Goal: Find specific page/section: Find specific page/section

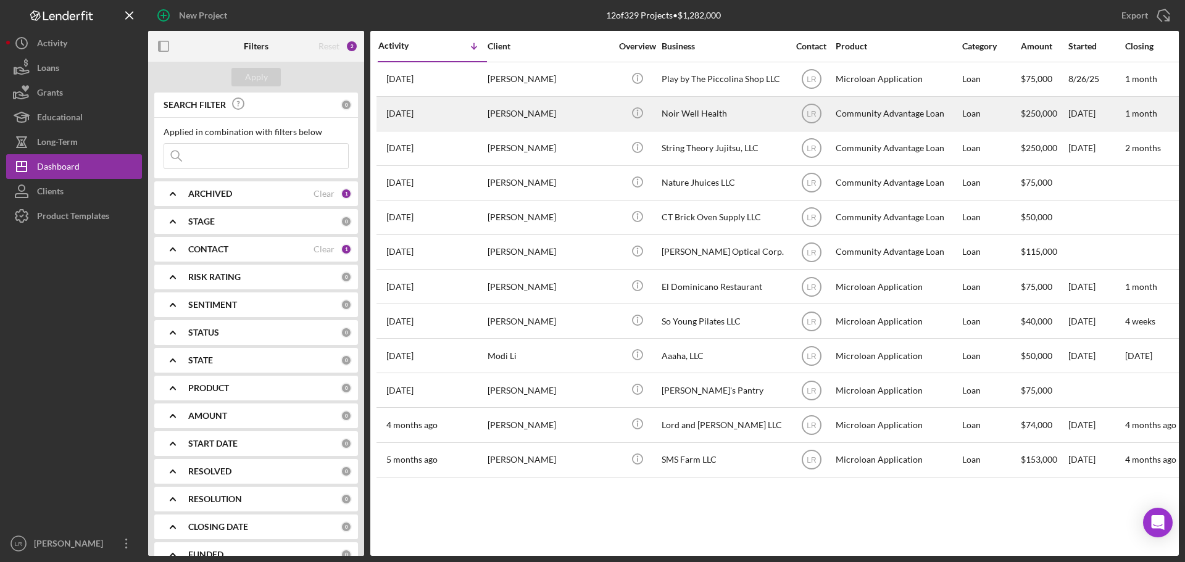
click at [507, 110] on div "[PERSON_NAME]" at bounding box center [548, 113] width 123 height 33
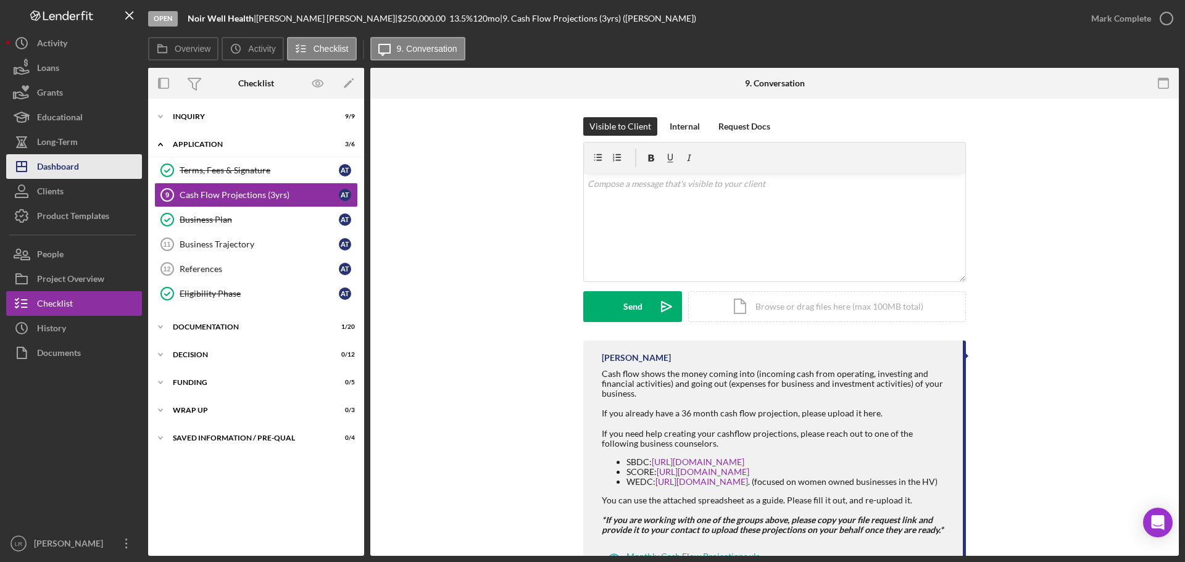
click at [83, 169] on button "Icon/Dashboard Dashboard" at bounding box center [74, 166] width 136 height 25
